Goal: Information Seeking & Learning: Learn about a topic

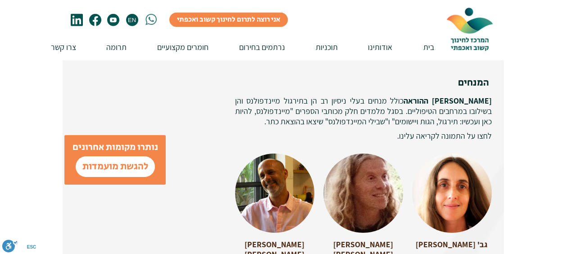
scroll to position [1368, 0]
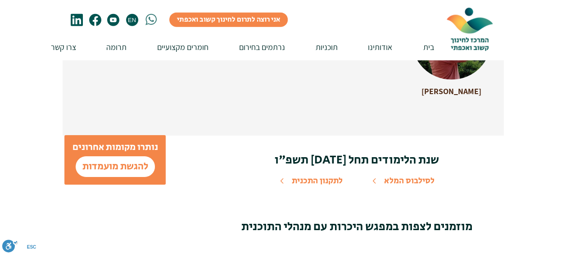
scroll to position [2826, 0]
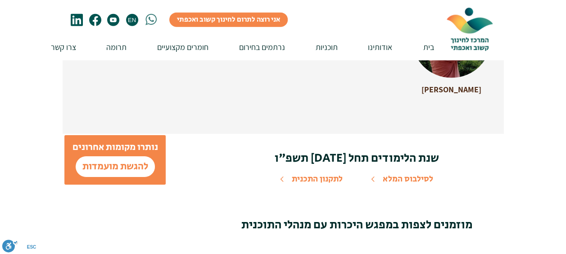
click at [398, 173] on span "לסילבוס המלא" at bounding box center [407, 179] width 50 height 12
